Goal: Task Accomplishment & Management: Manage account settings

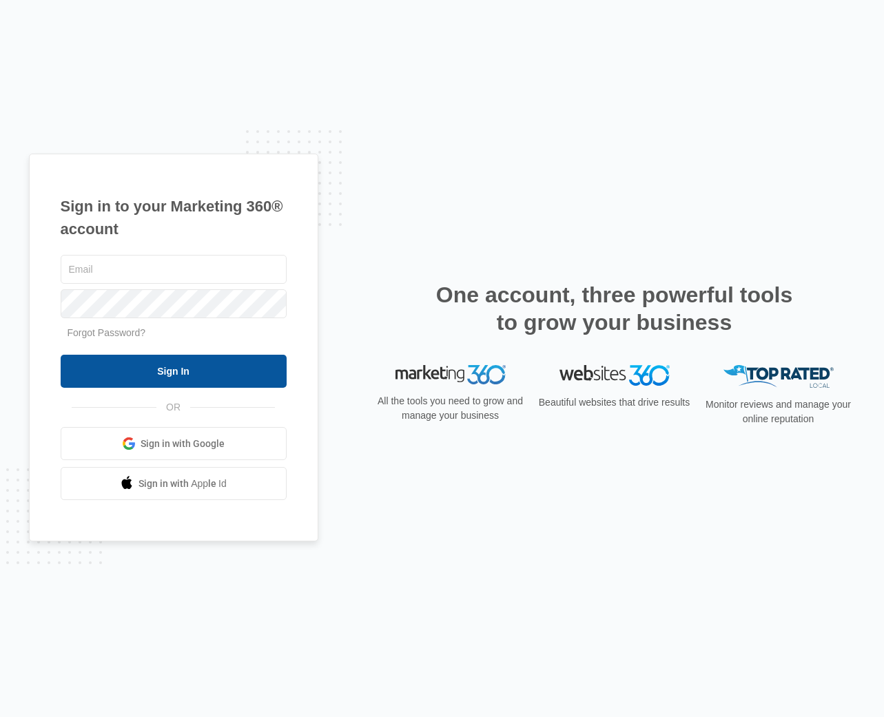
type input "siri@kidcenteredtherapy.com"
drag, startPoint x: 249, startPoint y: 362, endPoint x: 259, endPoint y: 362, distance: 10.3
click at [250, 362] on input "Sign In" at bounding box center [174, 371] width 226 height 33
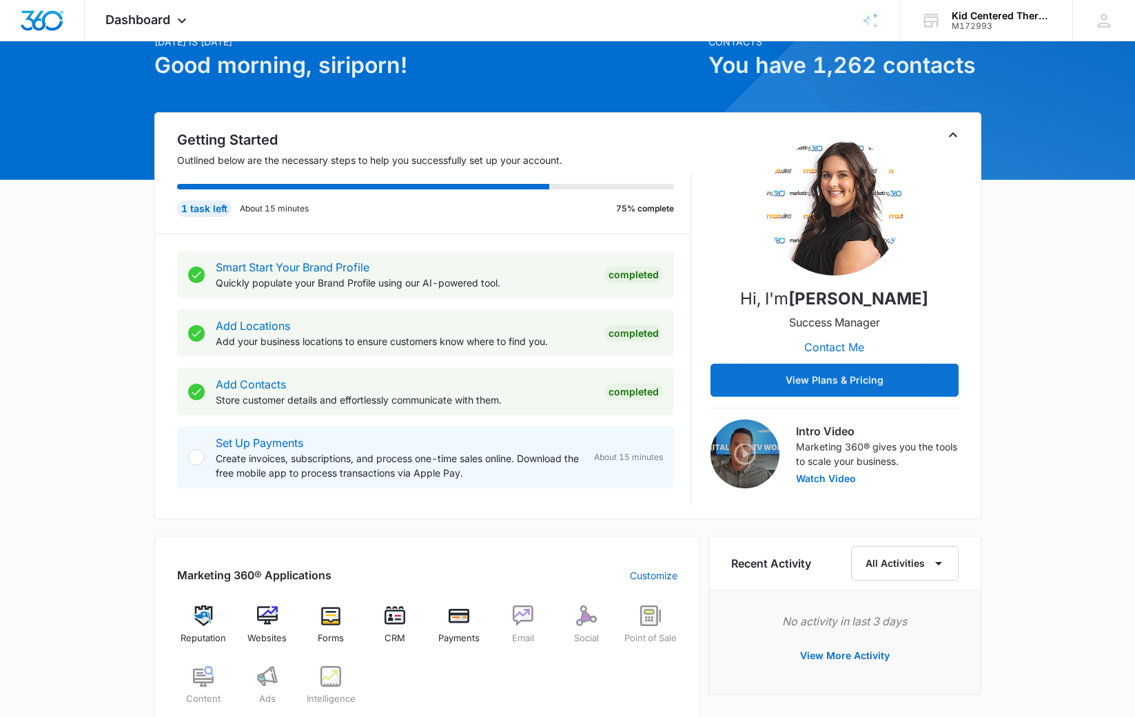
scroll to position [138, 0]
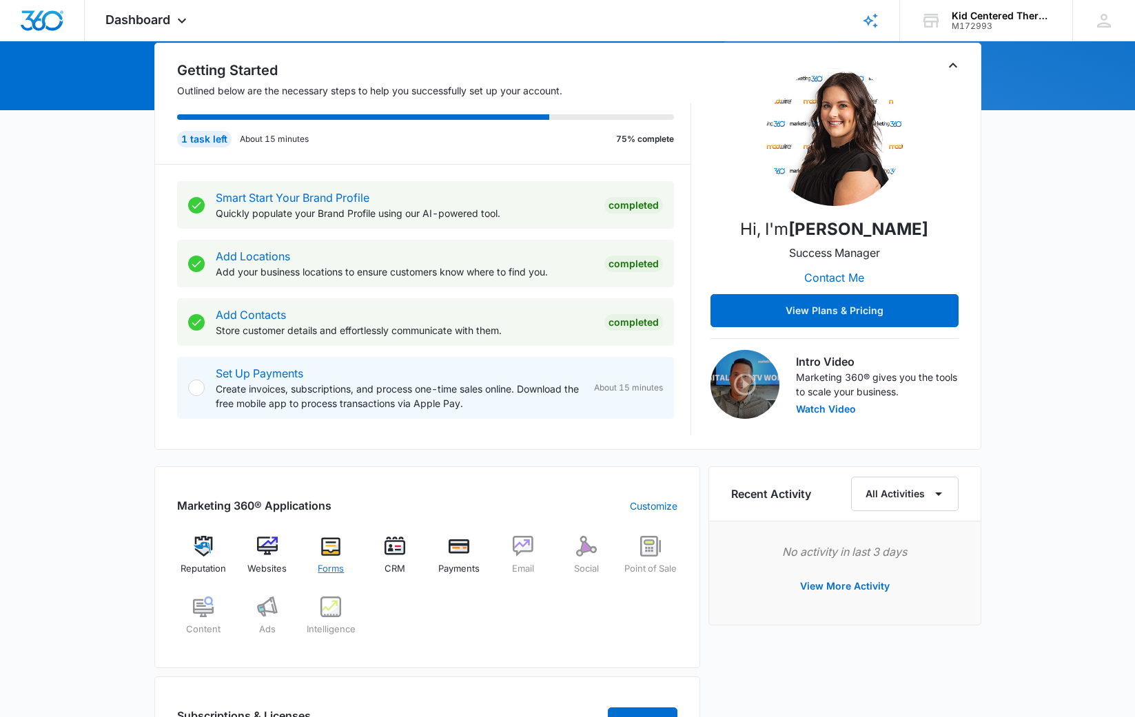
click at [330, 543] on img at bounding box center [330, 546] width 21 height 21
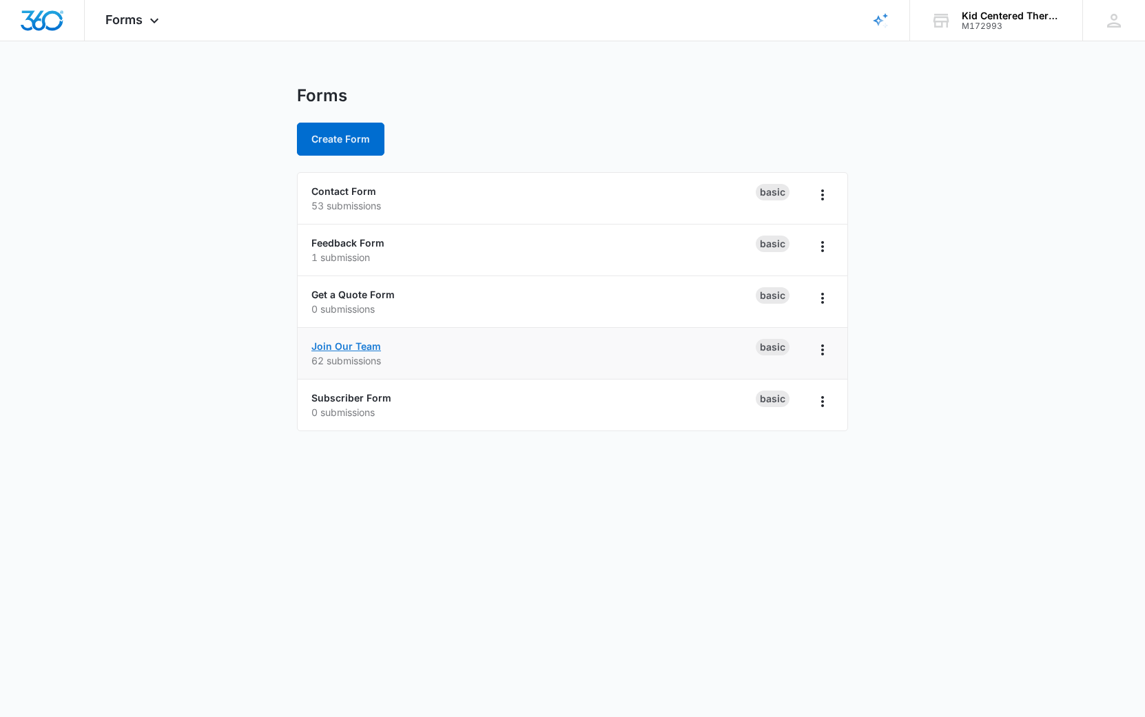
click at [345, 351] on link "Join Our Team" at bounding box center [346, 346] width 70 height 12
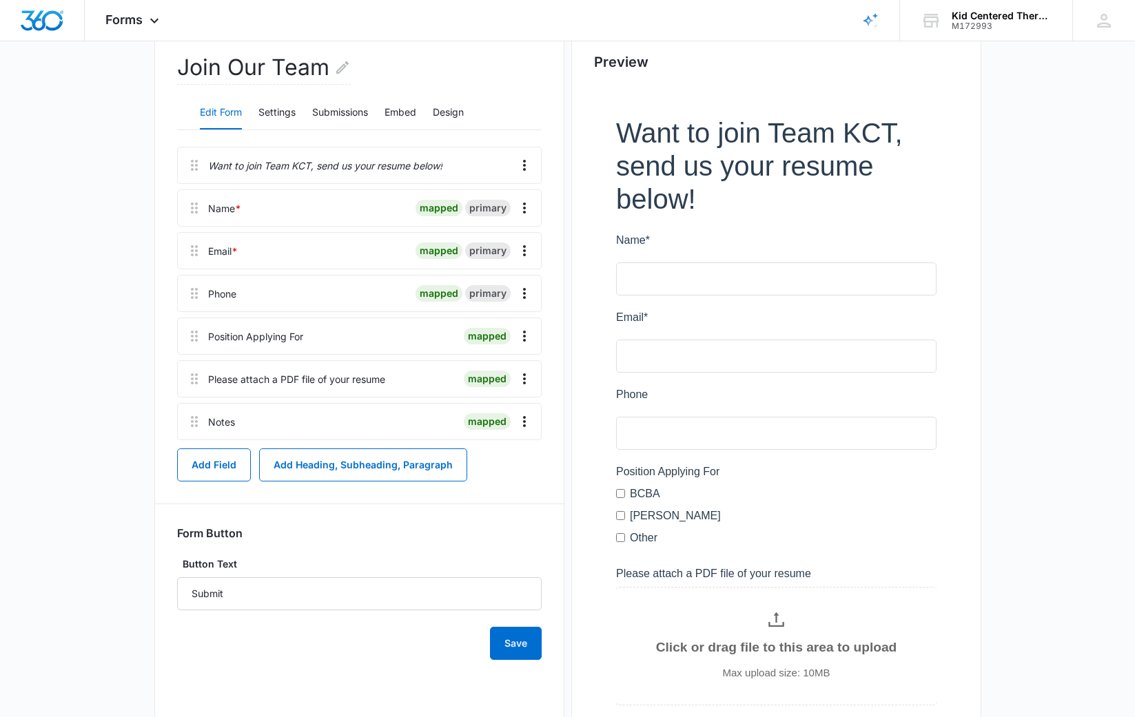
scroll to position [138, 0]
click at [338, 103] on button "Submissions" at bounding box center [340, 111] width 56 height 33
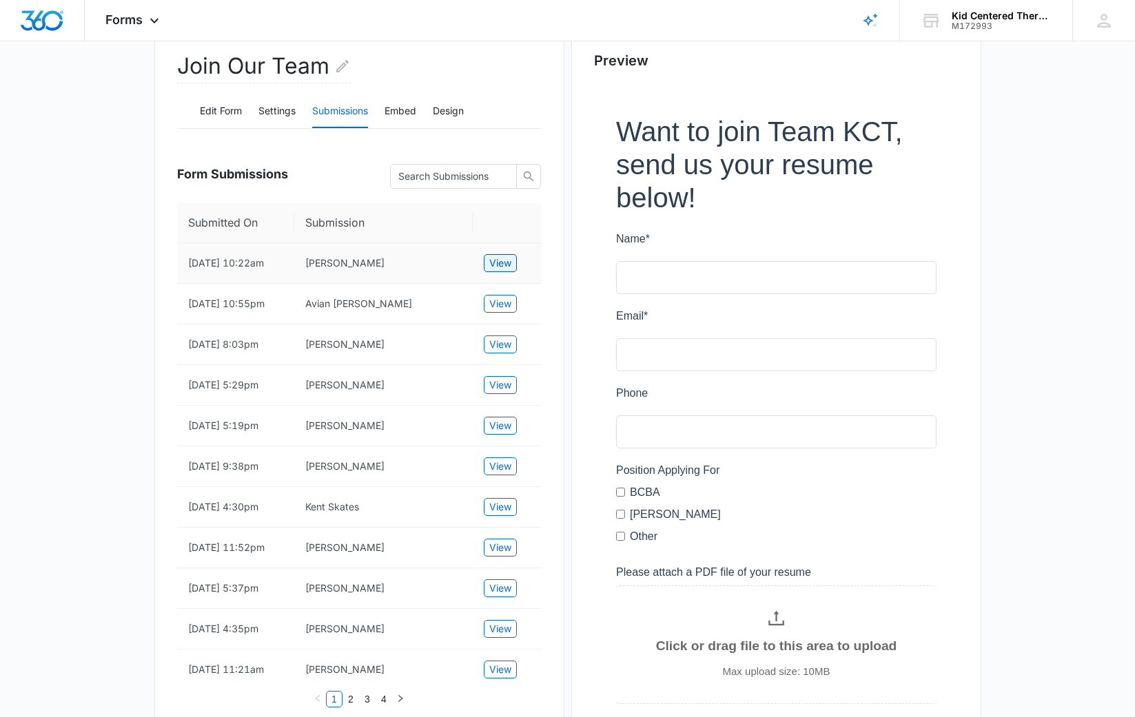
click at [494, 267] on span "View" at bounding box center [500, 263] width 22 height 15
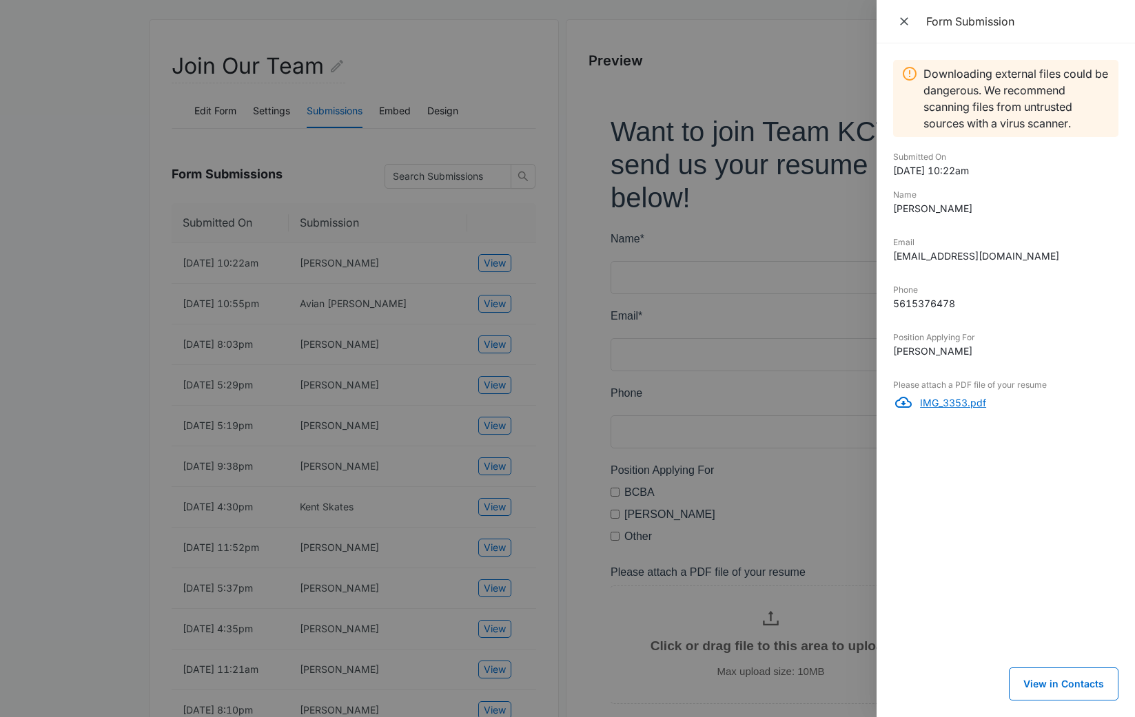
click at [883, 402] on p "IMG_3353.pdf" at bounding box center [1019, 403] width 198 height 14
